Goal: Feedback & Contribution: Leave review/rating

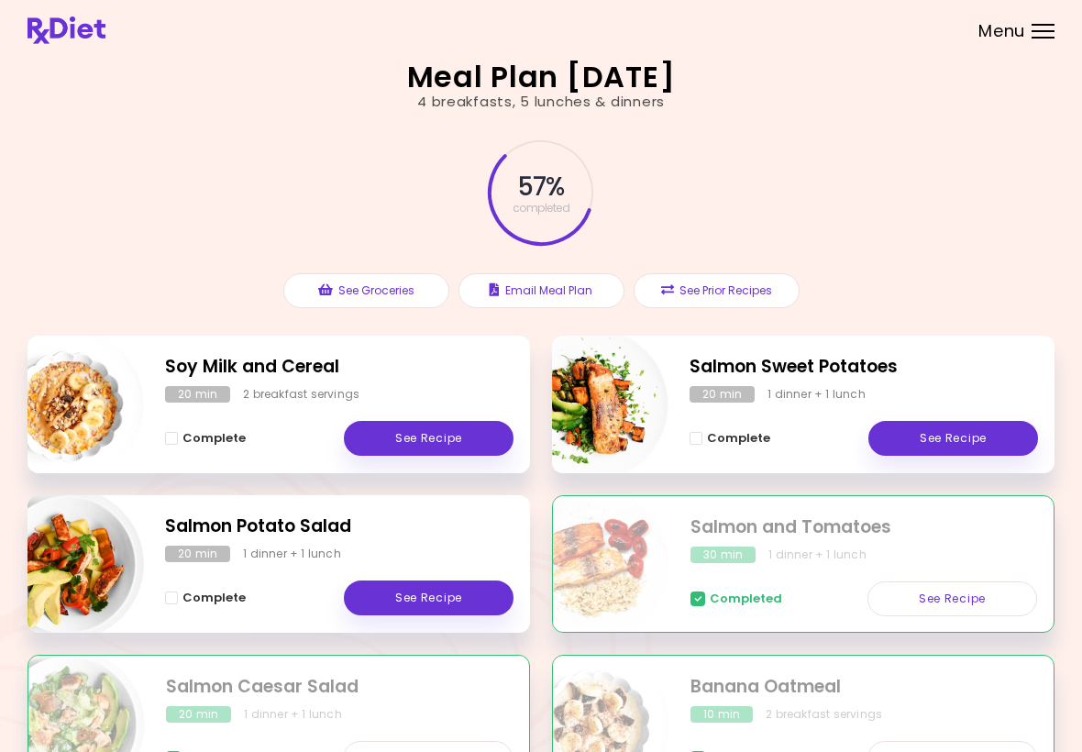
click at [424, 435] on link "See Recipe" at bounding box center [429, 438] width 170 height 35
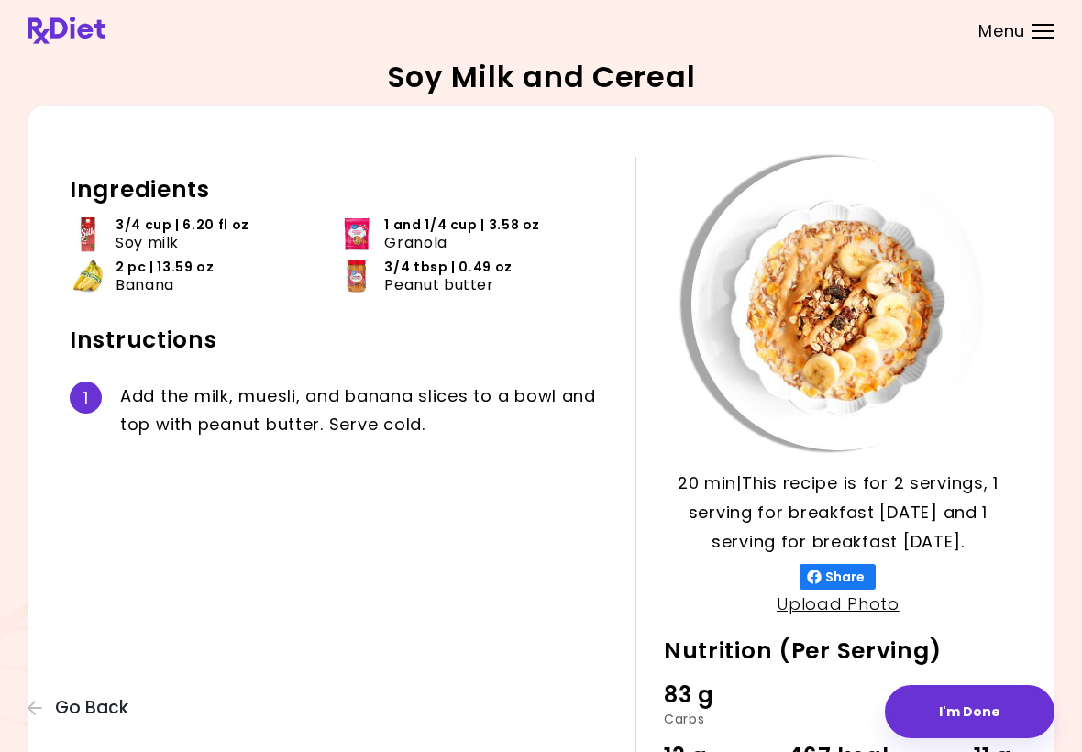
click at [751, 700] on button "I'm Done" at bounding box center [970, 711] width 170 height 53
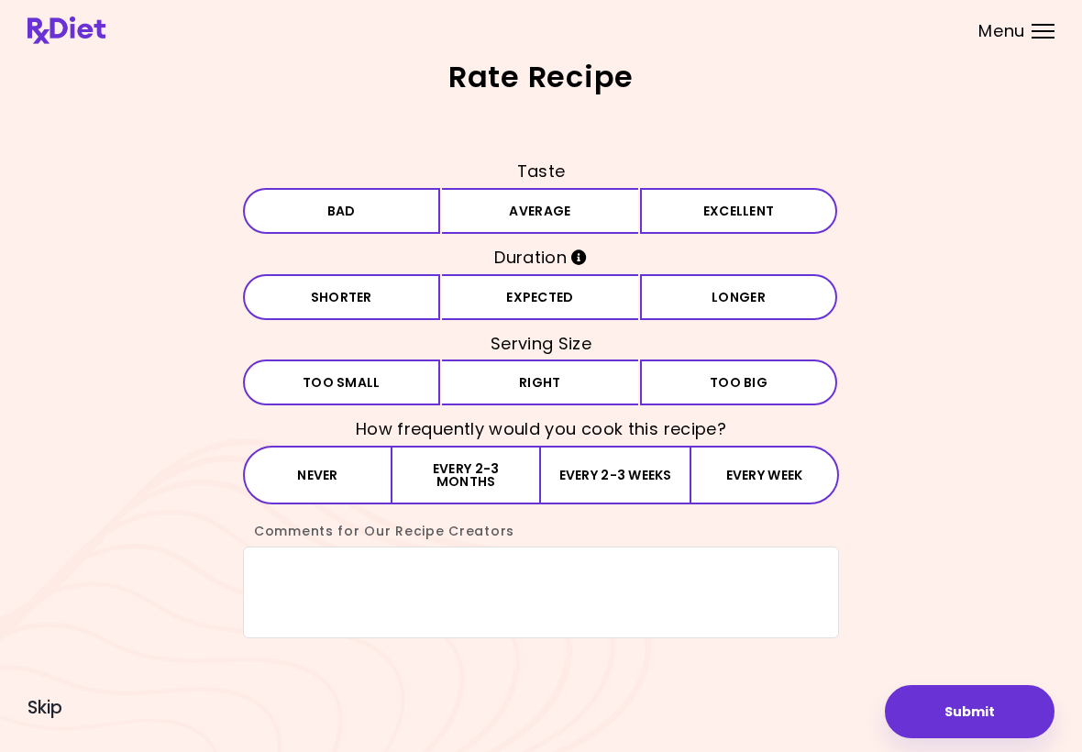
click at [751, 452] on button "Every week" at bounding box center [764, 475] width 149 height 59
click at [281, 561] on textarea "Comments for Our Recipe Creators" at bounding box center [541, 592] width 596 height 92
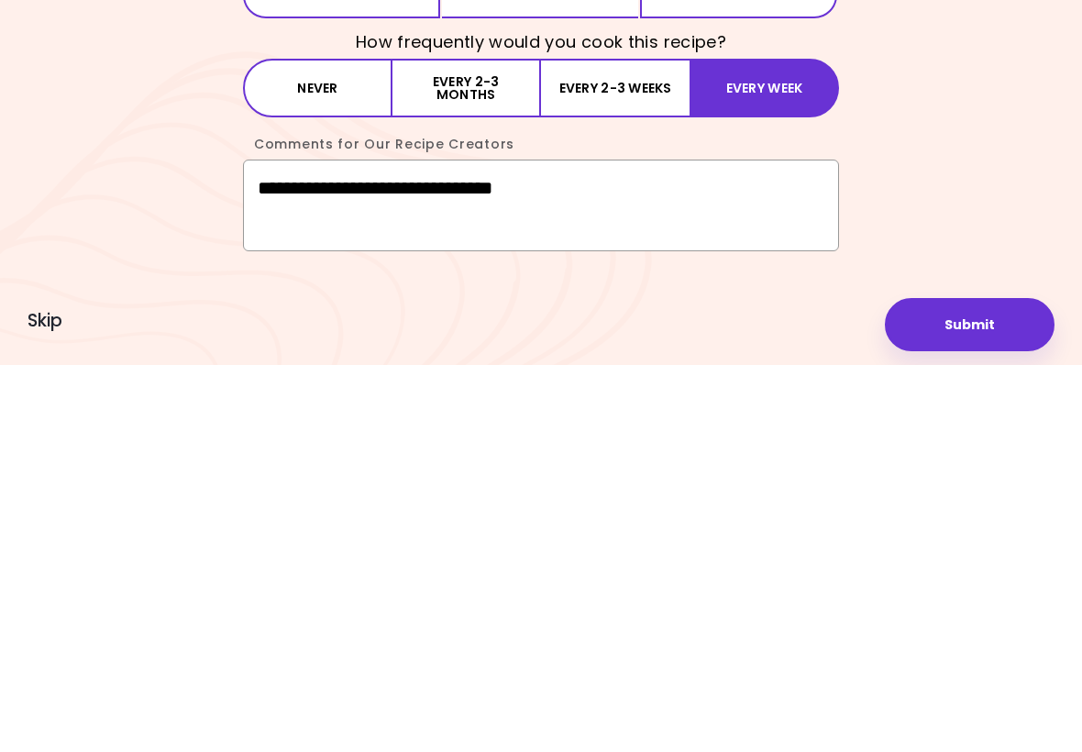
type textarea "**********"
click at [751, 685] on button "Submit" at bounding box center [970, 711] width 170 height 53
